Goal: Check status: Check status

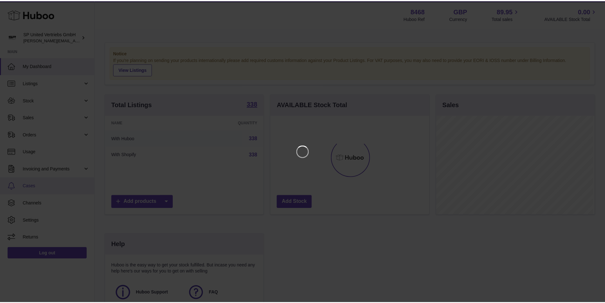
scroll to position [99, 160]
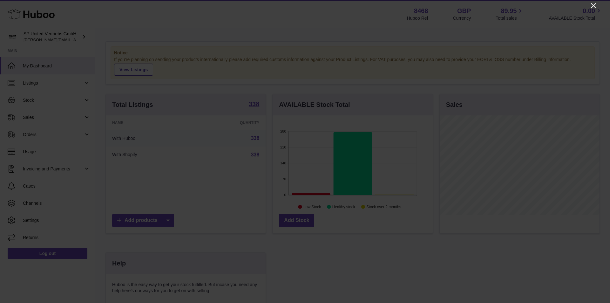
click at [594, 6] on icon "Close" at bounding box center [593, 5] width 5 height 5
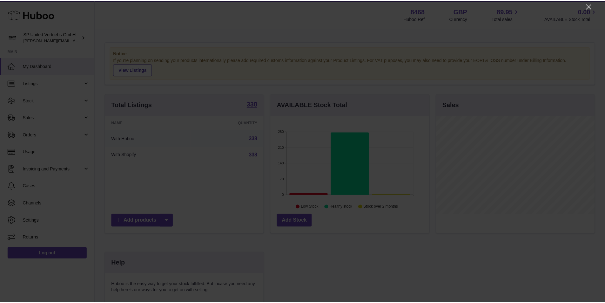
scroll to position [317653, 317594]
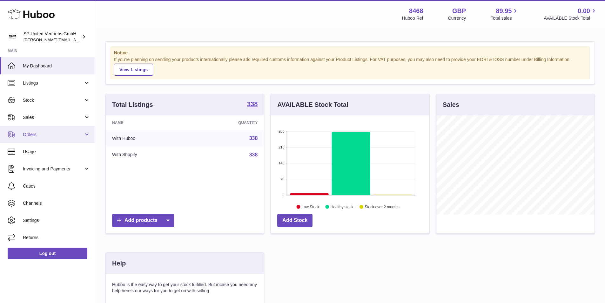
click at [41, 134] on span "Orders" at bounding box center [53, 135] width 61 height 6
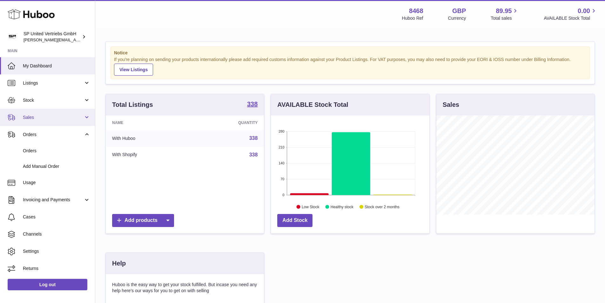
click at [42, 116] on span "Sales" at bounding box center [53, 117] width 61 height 6
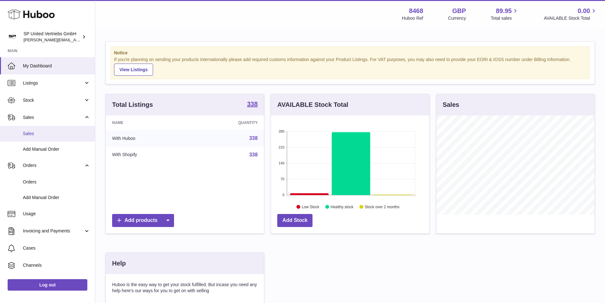
click at [42, 131] on span "Sales" at bounding box center [56, 134] width 67 height 6
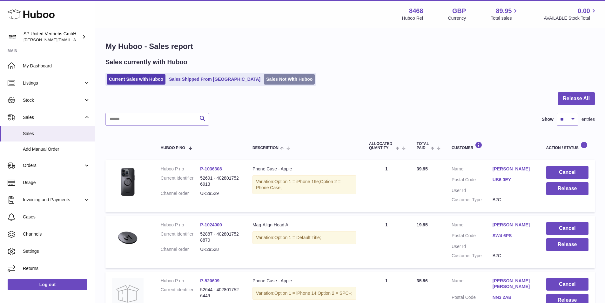
click at [265, 76] on link "Sales Not With Huboo" at bounding box center [289, 79] width 51 height 10
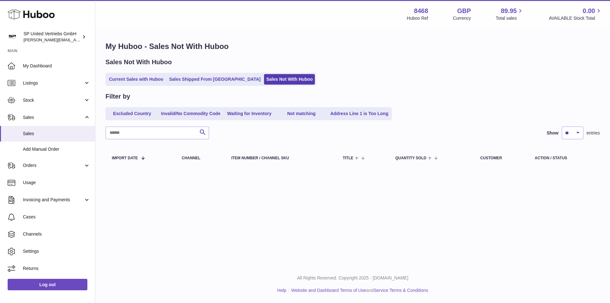
click at [141, 80] on link "Current Sales with Huboo" at bounding box center [136, 79] width 59 height 10
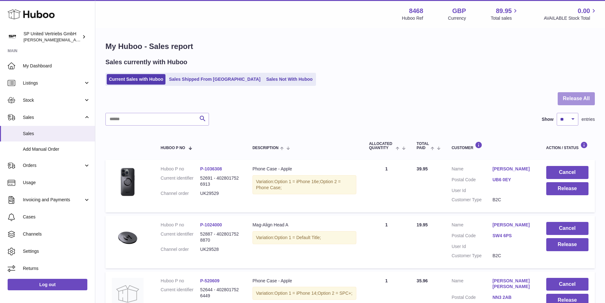
click at [570, 98] on button "Release All" at bounding box center [576, 98] width 37 height 13
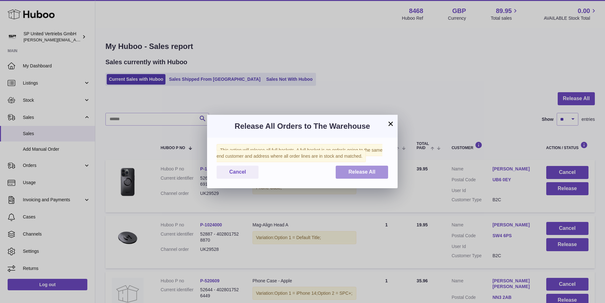
click at [362, 173] on span "Release All" at bounding box center [362, 171] width 27 height 5
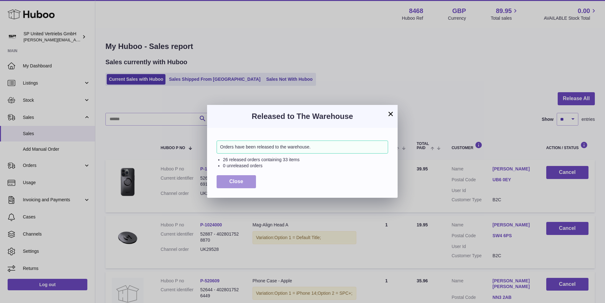
click at [244, 180] on button "Close" at bounding box center [236, 181] width 39 height 13
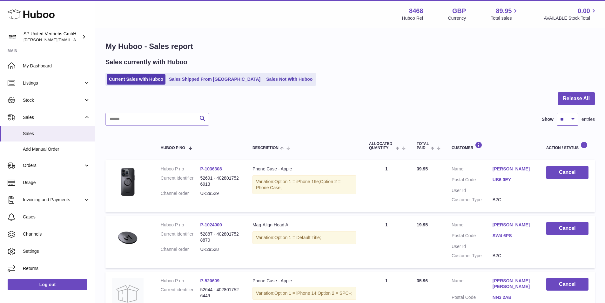
drag, startPoint x: 575, startPoint y: 119, endPoint x: 570, endPoint y: 122, distance: 6.0
click at [575, 119] on select "** ** ** ***" at bounding box center [568, 119] width 22 height 13
select select "**"
click at [557, 113] on select "** ** ** ***" at bounding box center [568, 119] width 22 height 13
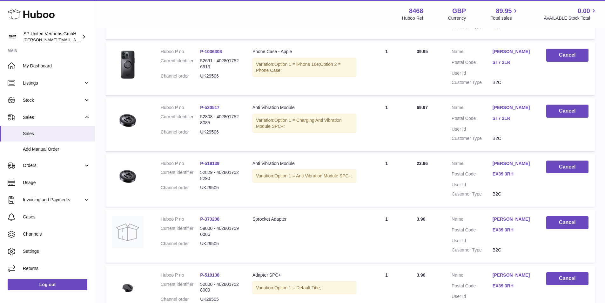
scroll to position [1609, 0]
